Goal: Transaction & Acquisition: Purchase product/service

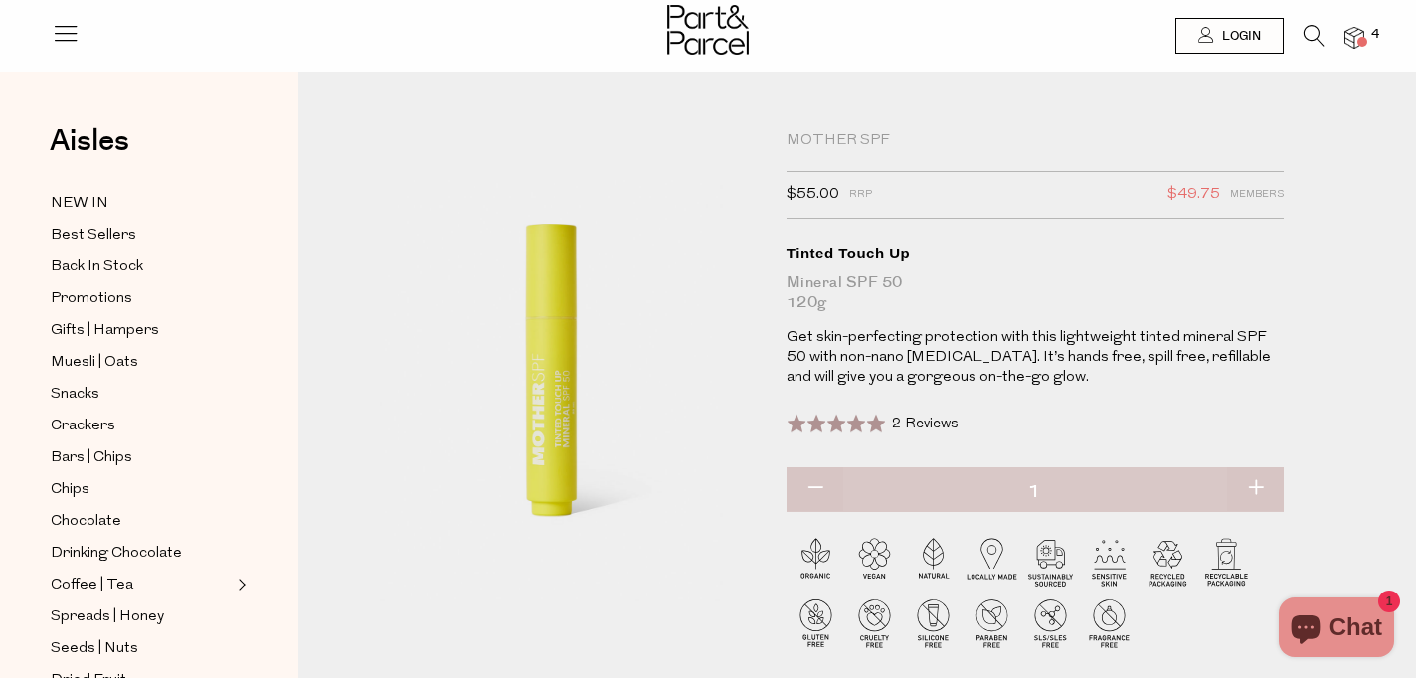
click at [1358, 41] on span at bounding box center [1362, 42] width 10 height 10
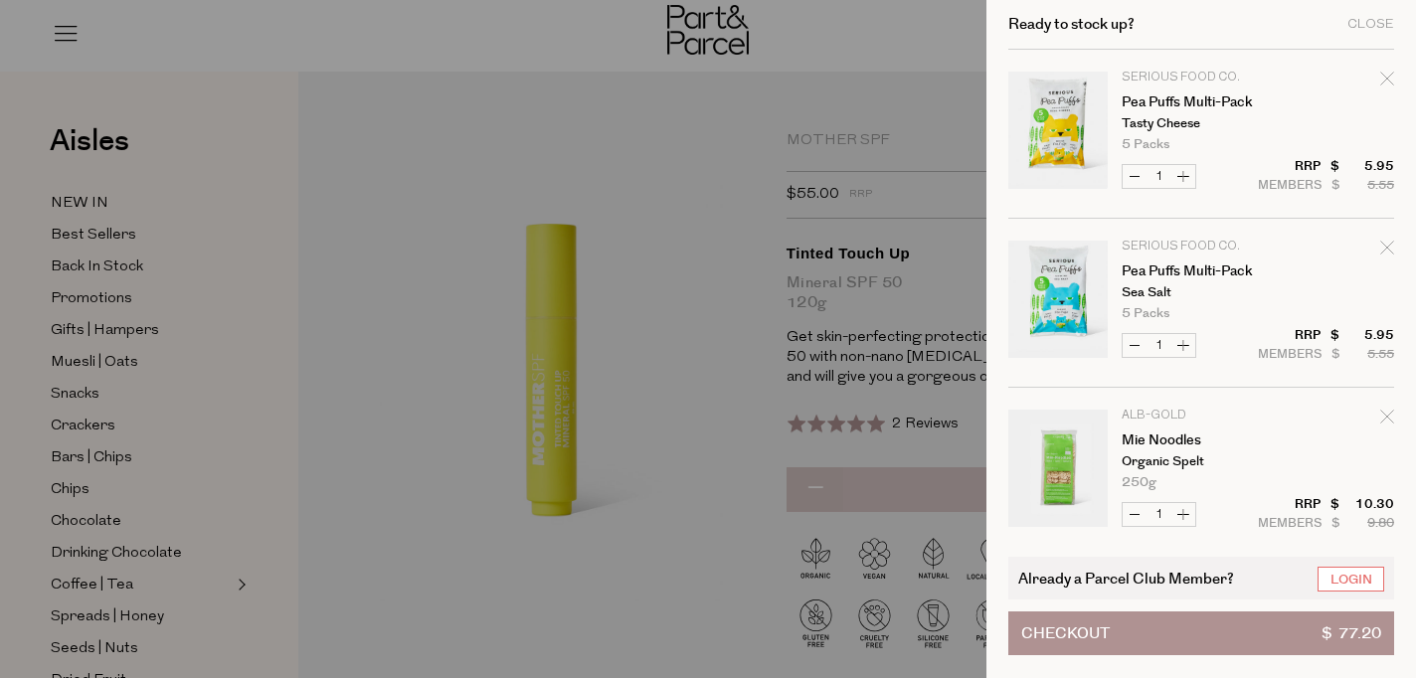
click at [1386, 77] on icon "Remove Pea Puffs Multi-Pack" at bounding box center [1386, 78] width 13 height 13
type input "Add Membership"
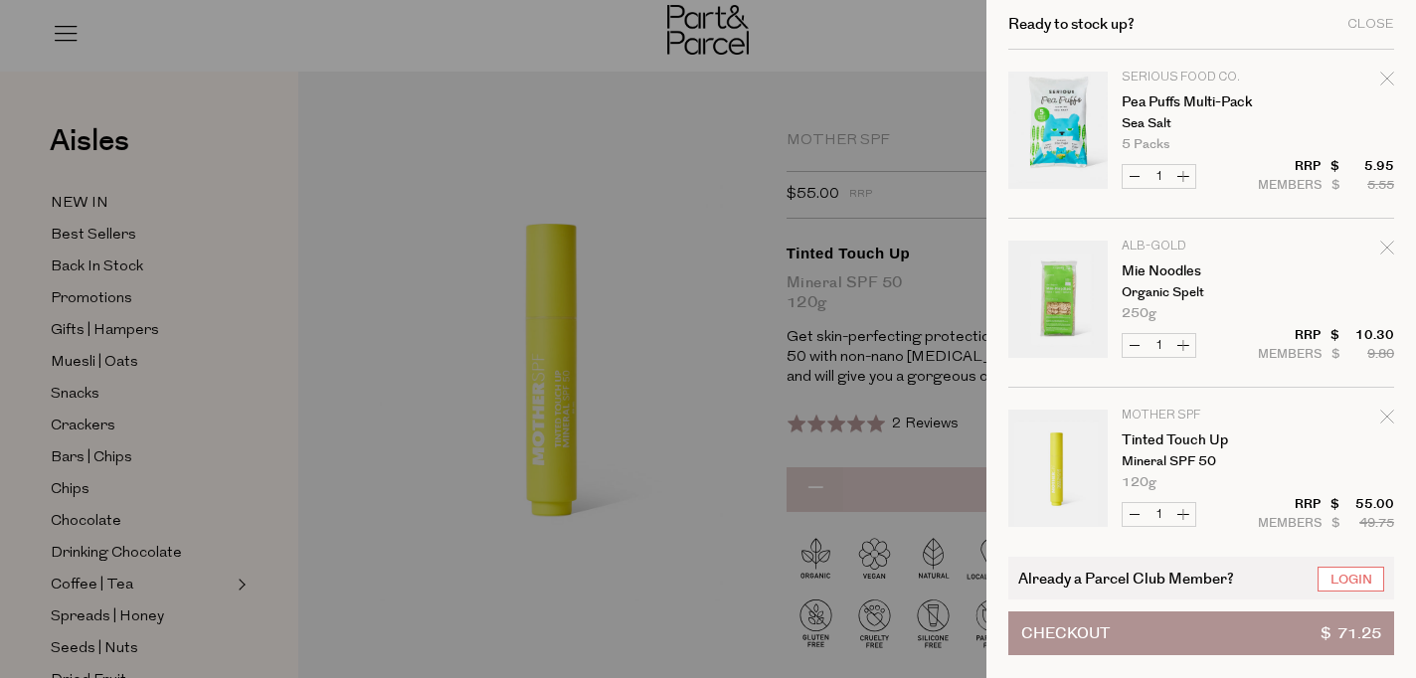
click at [1386, 79] on icon "Remove Pea Puffs Multi-Pack" at bounding box center [1387, 79] width 14 height 14
type input "Add Membership"
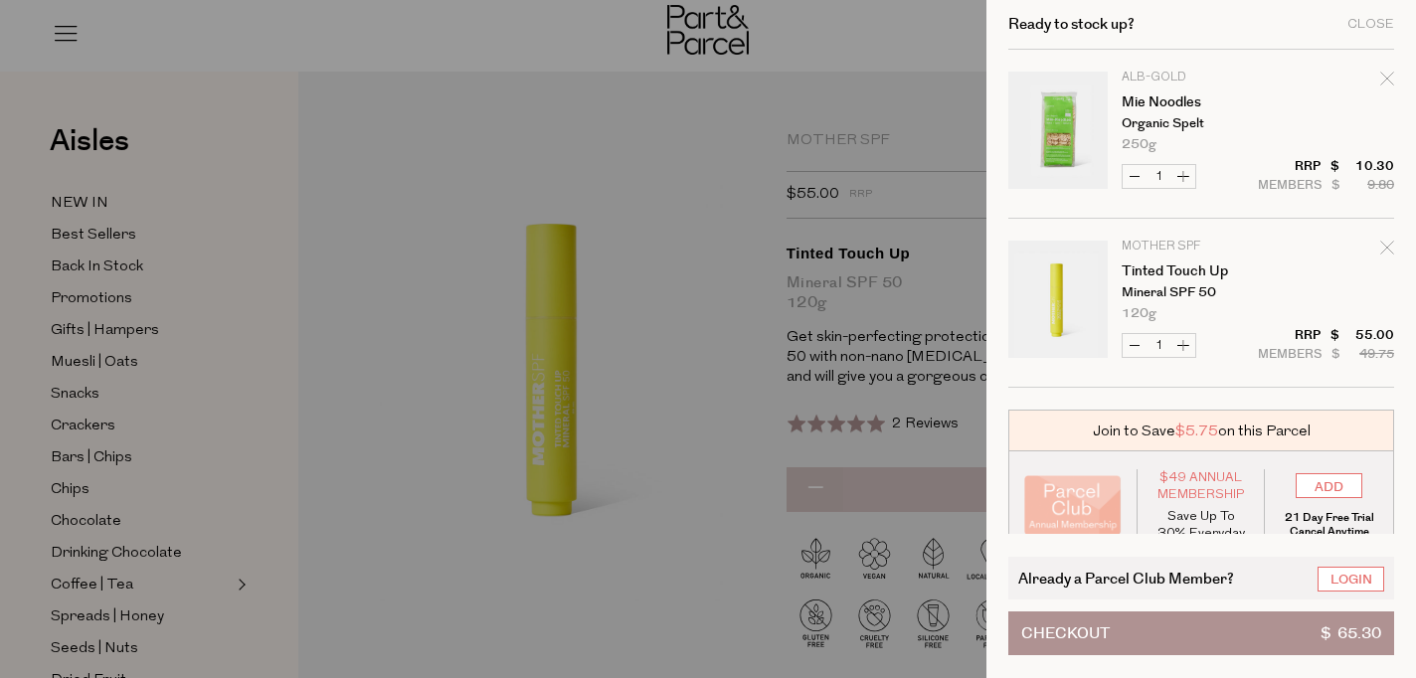
click at [1386, 79] on icon "Remove Mie Noodles" at bounding box center [1387, 79] width 14 height 14
type input "Add Membership"
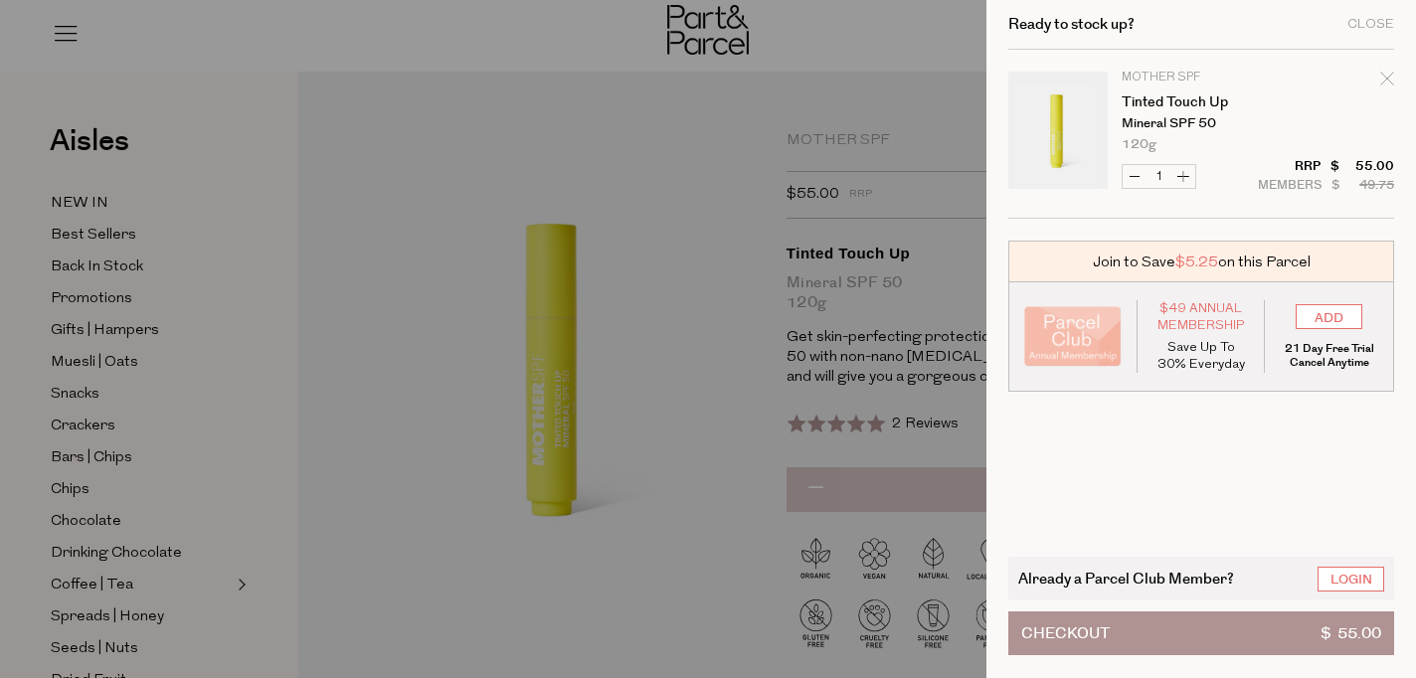
click at [943, 219] on div at bounding box center [708, 339] width 1416 height 678
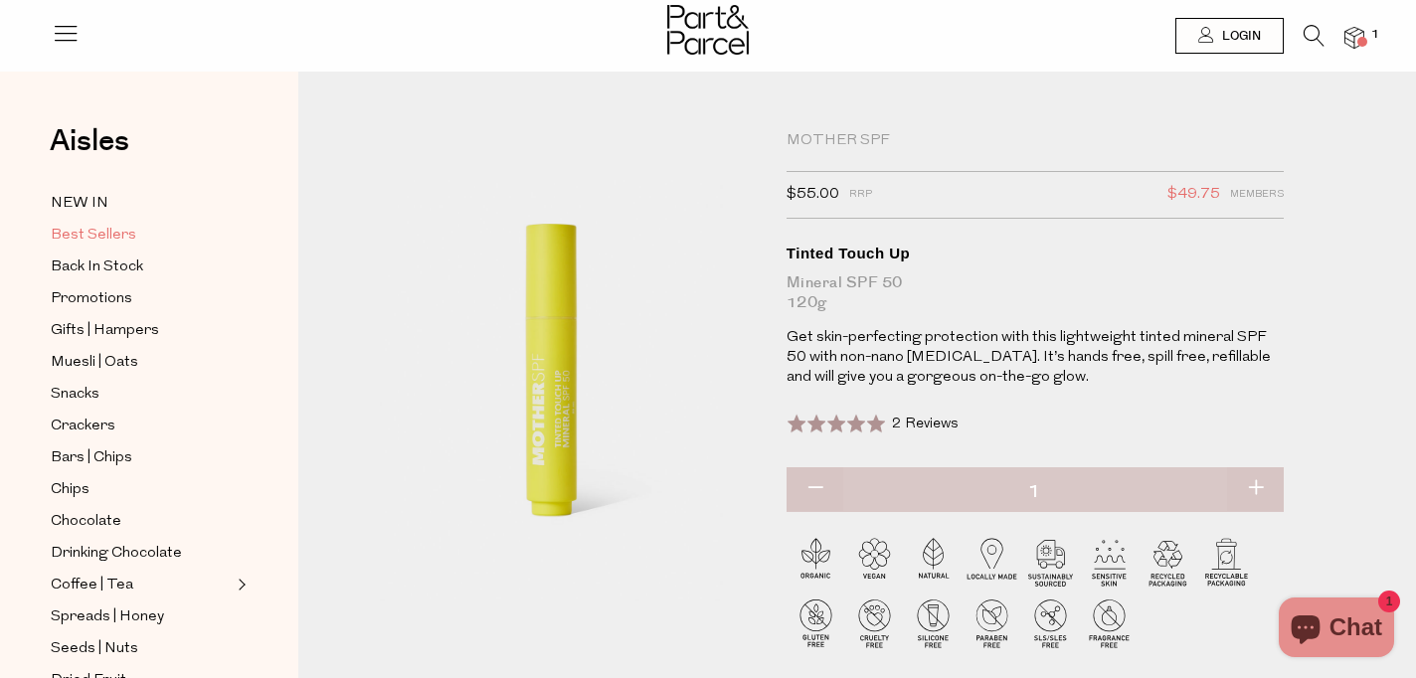
click at [98, 230] on span "Best Sellers" at bounding box center [94, 236] width 86 height 24
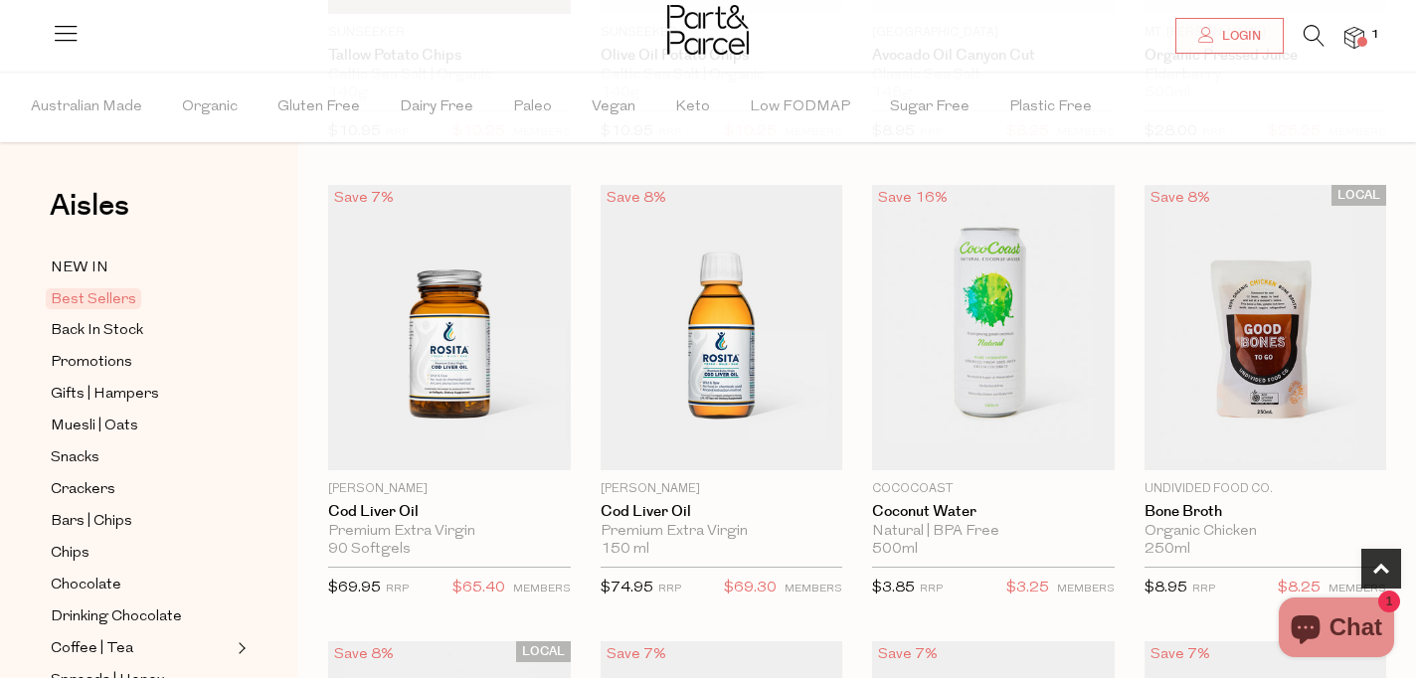
scroll to position [1043, 0]
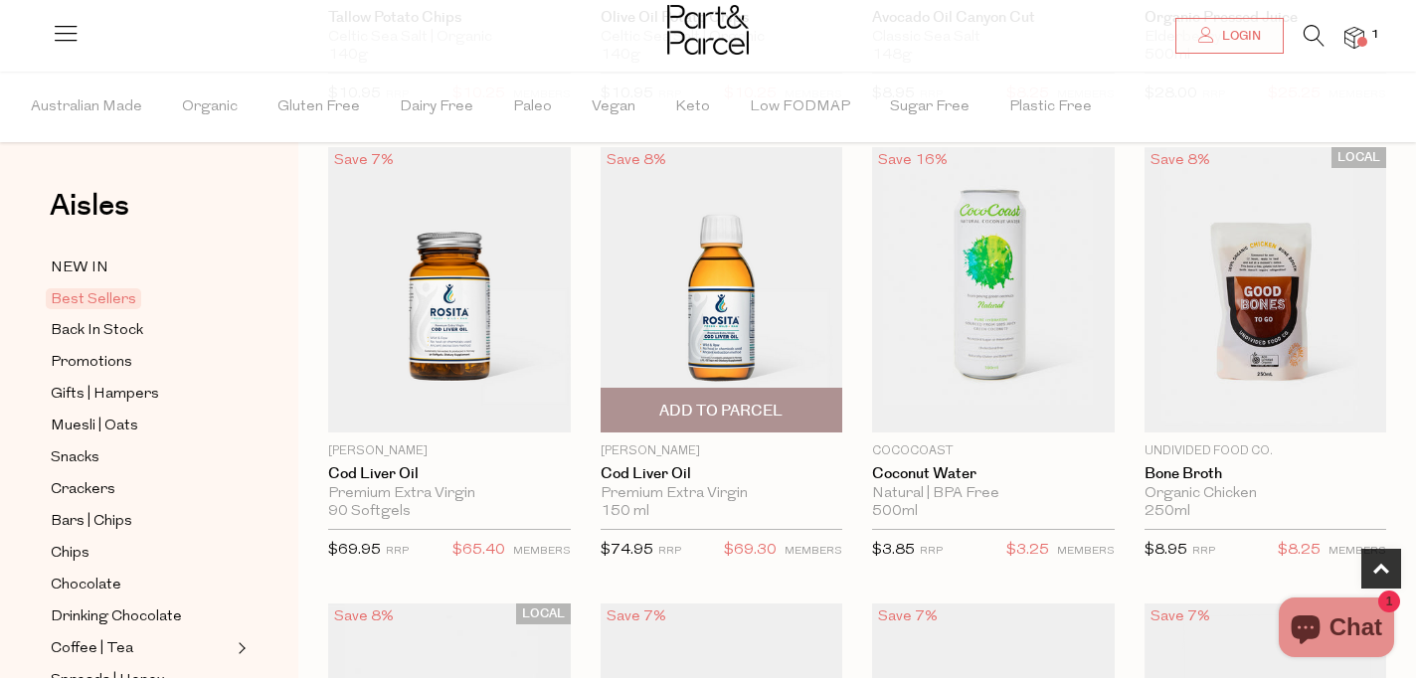
click at [740, 416] on span "Add To Parcel" at bounding box center [720, 411] width 123 height 21
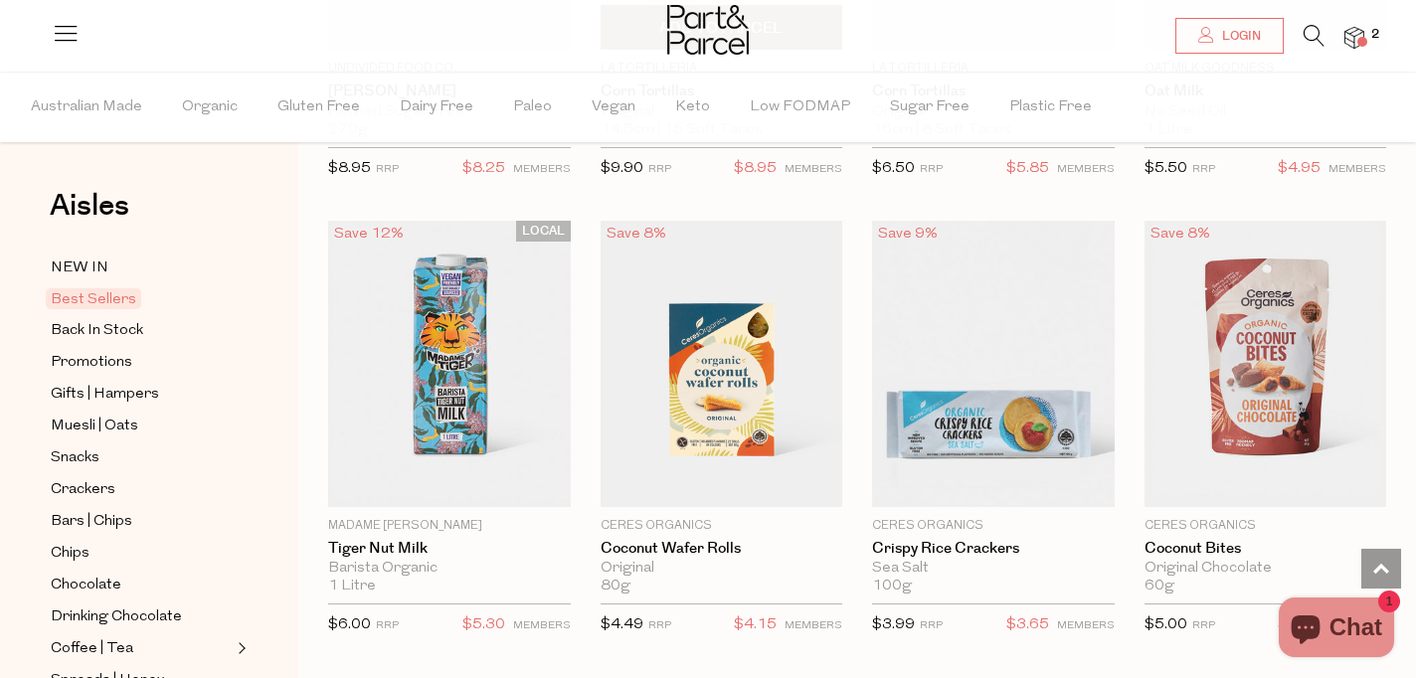
scroll to position [3720, 0]
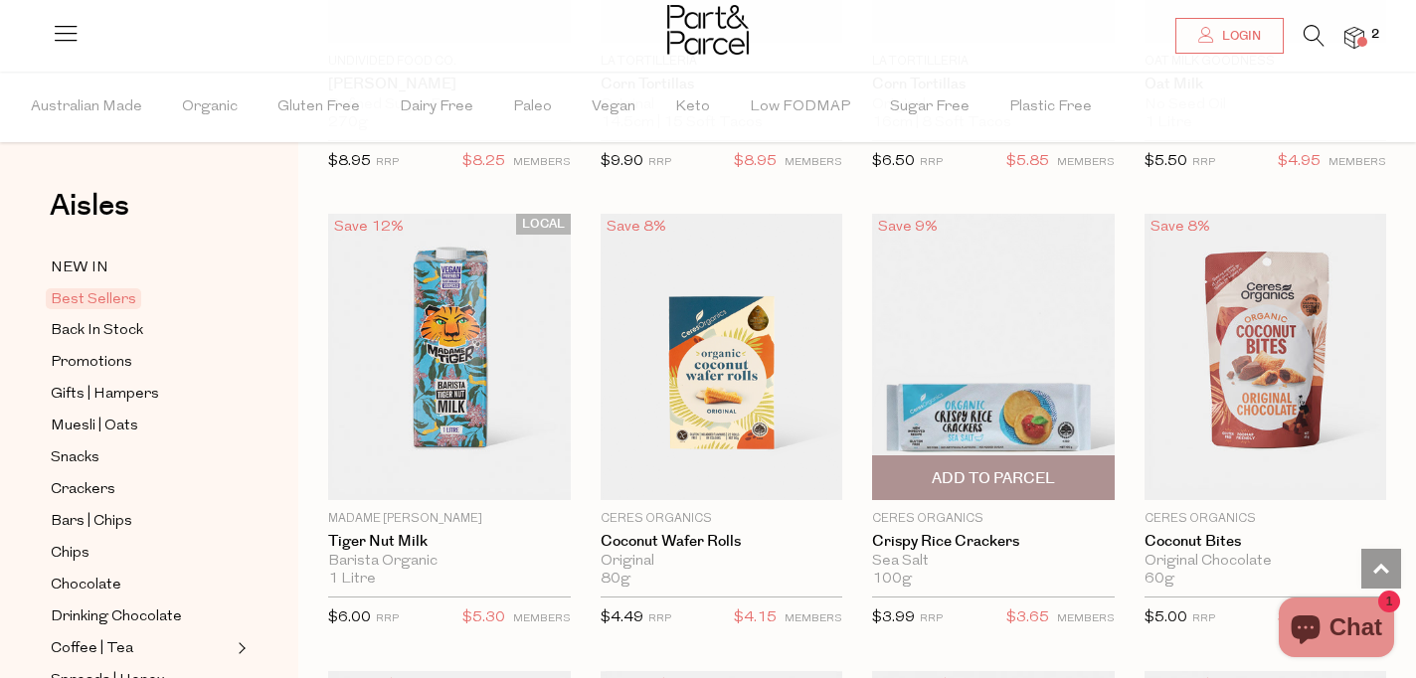
click at [1007, 473] on span "Add To Parcel" at bounding box center [993, 478] width 123 height 21
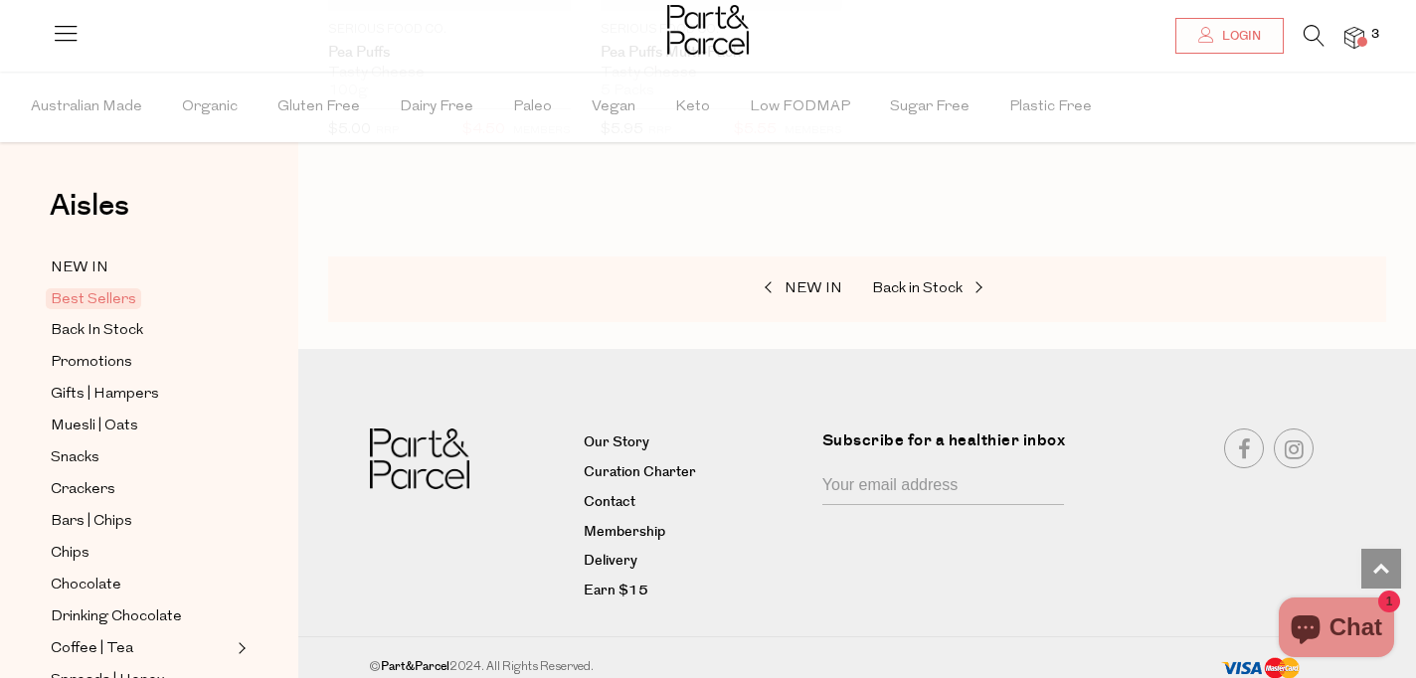
scroll to position [5120, 0]
click at [99, 330] on span "Back In Stock" at bounding box center [97, 331] width 92 height 24
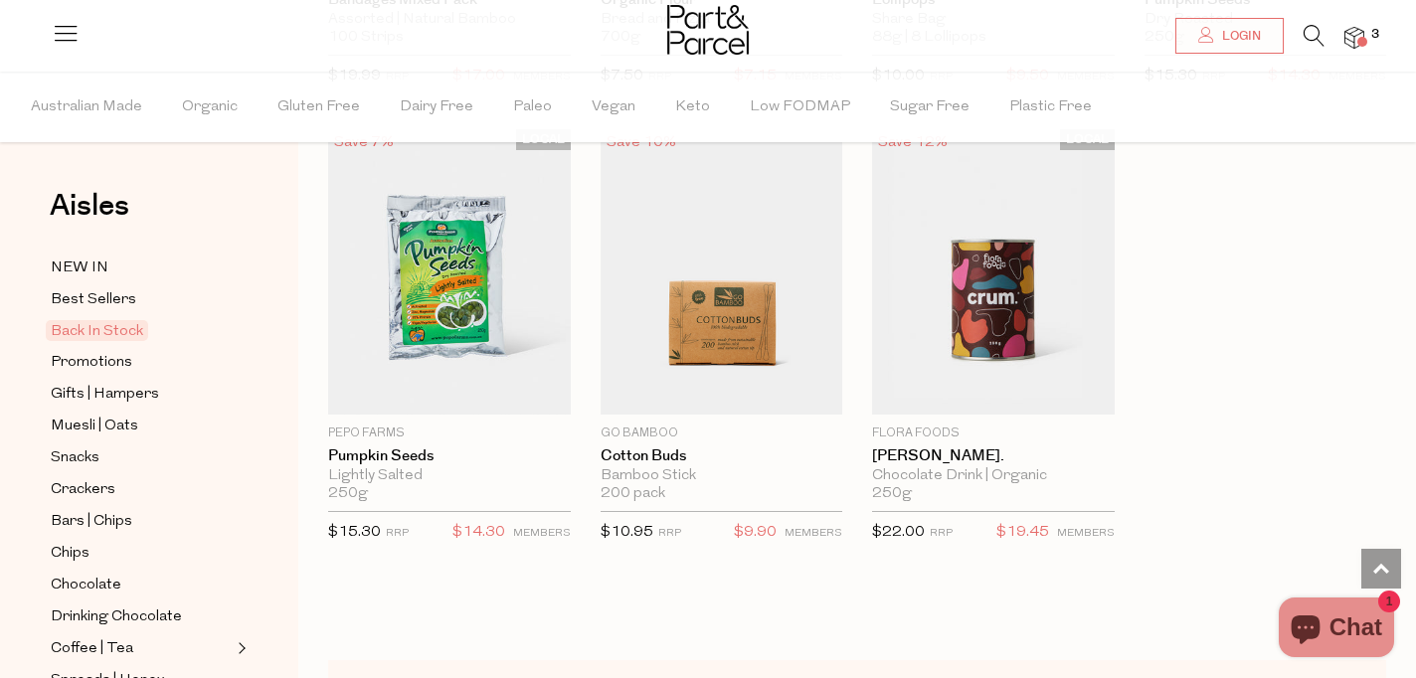
scroll to position [1061, 0]
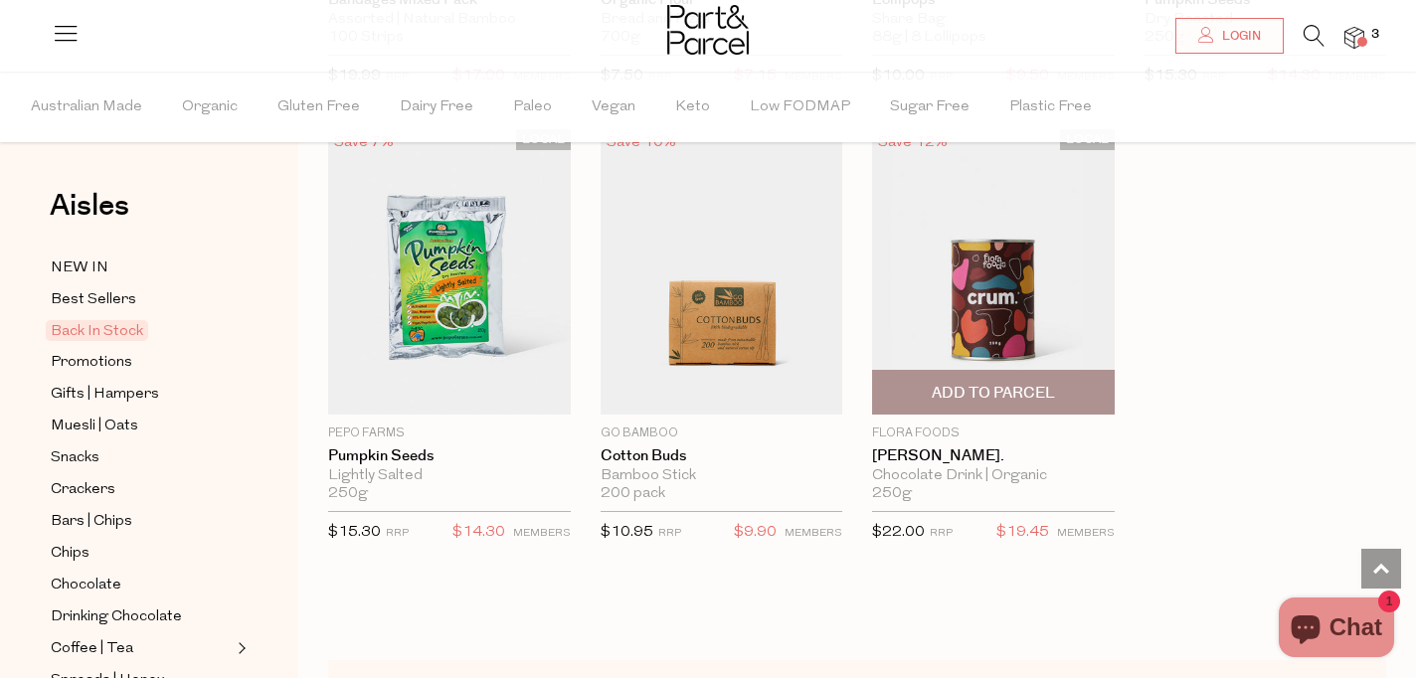
click at [980, 311] on img at bounding box center [993, 271] width 243 height 285
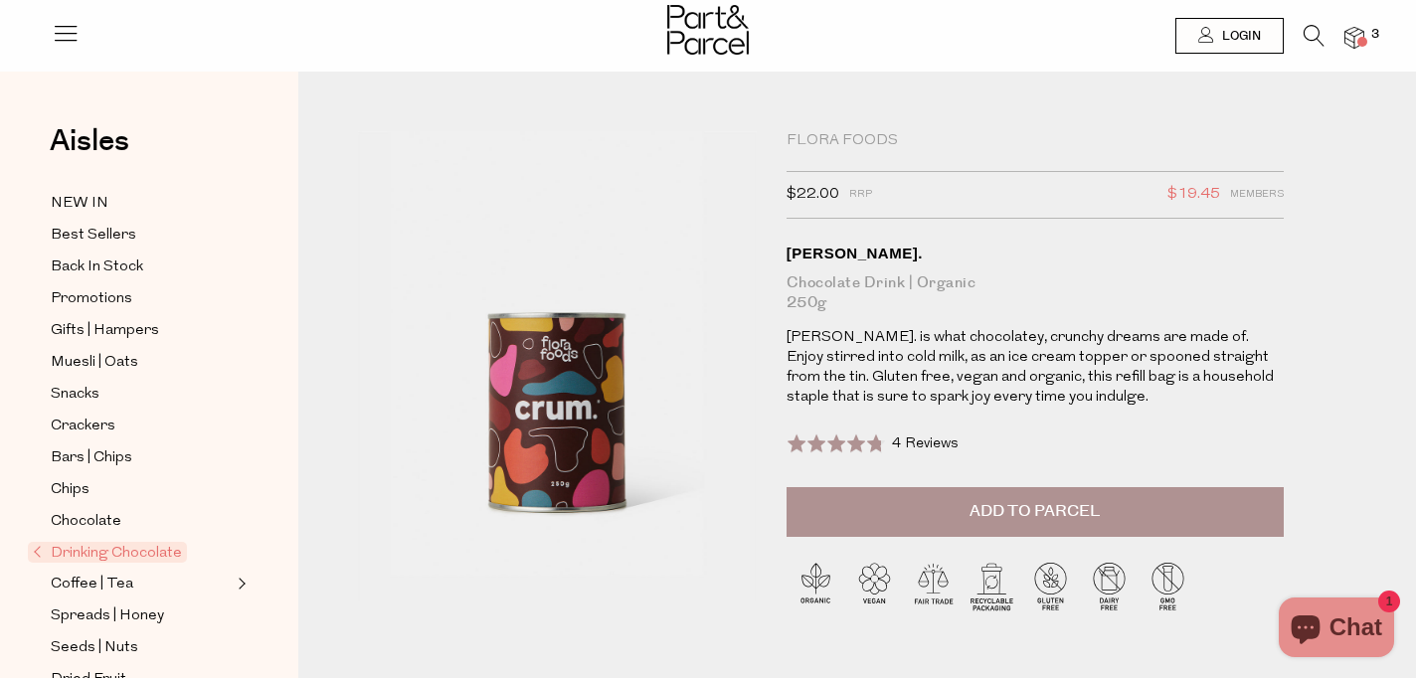
click at [910, 445] on span "4 Reviews" at bounding box center [925, 443] width 67 height 15
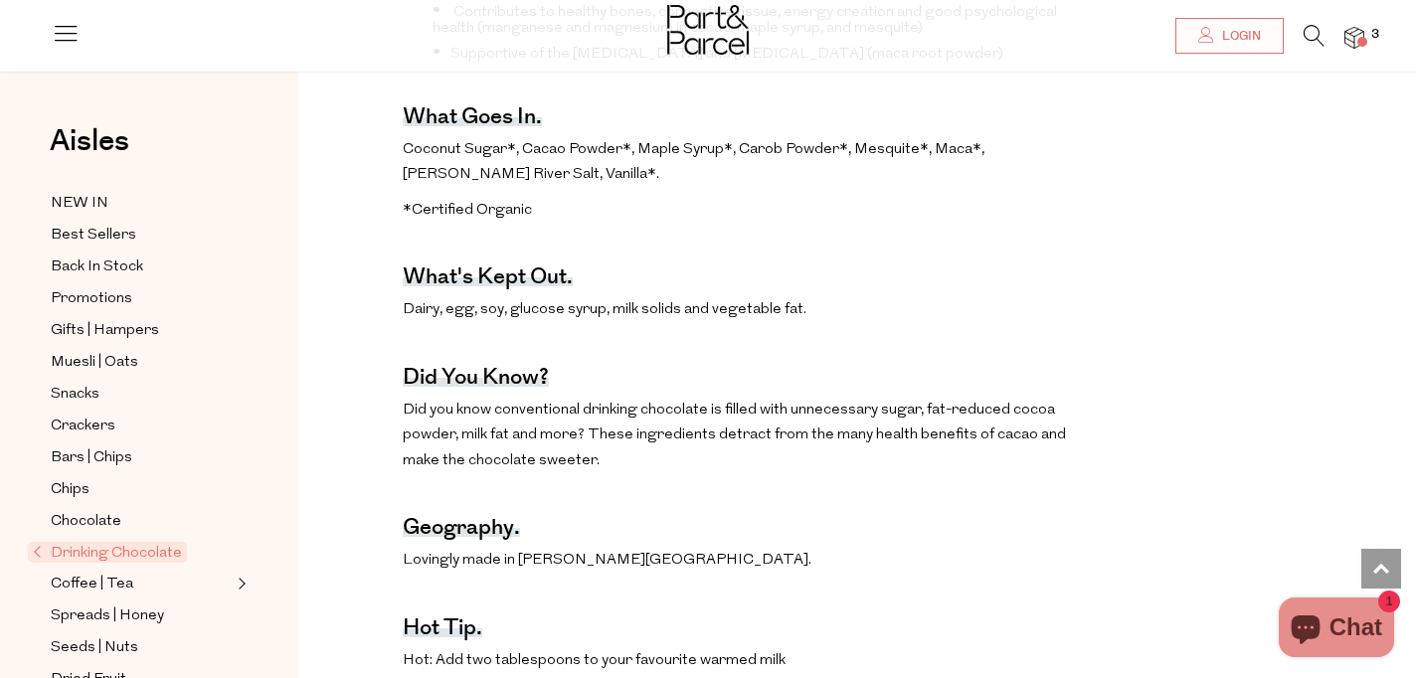
scroll to position [921, 0]
click at [97, 293] on span "Promotions" at bounding box center [92, 299] width 82 height 24
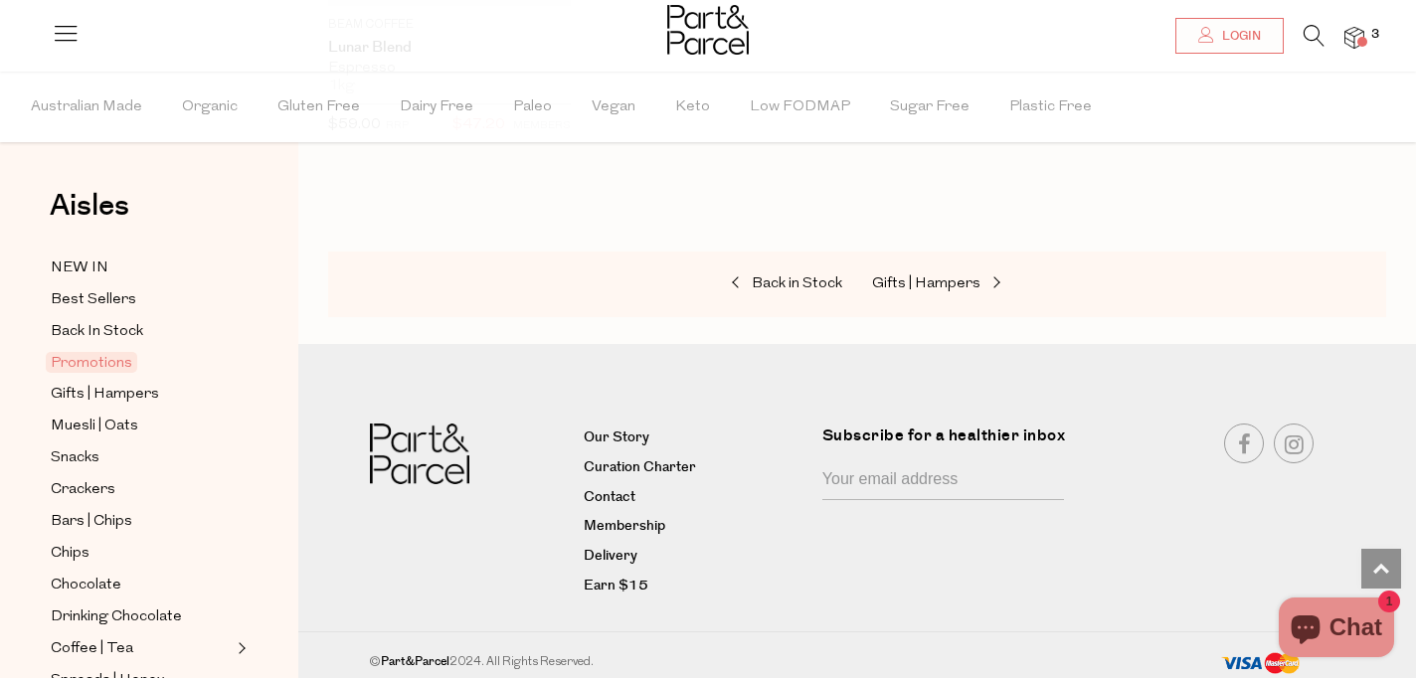
scroll to position [2856, 0]
